Goal: Information Seeking & Learning: Learn about a topic

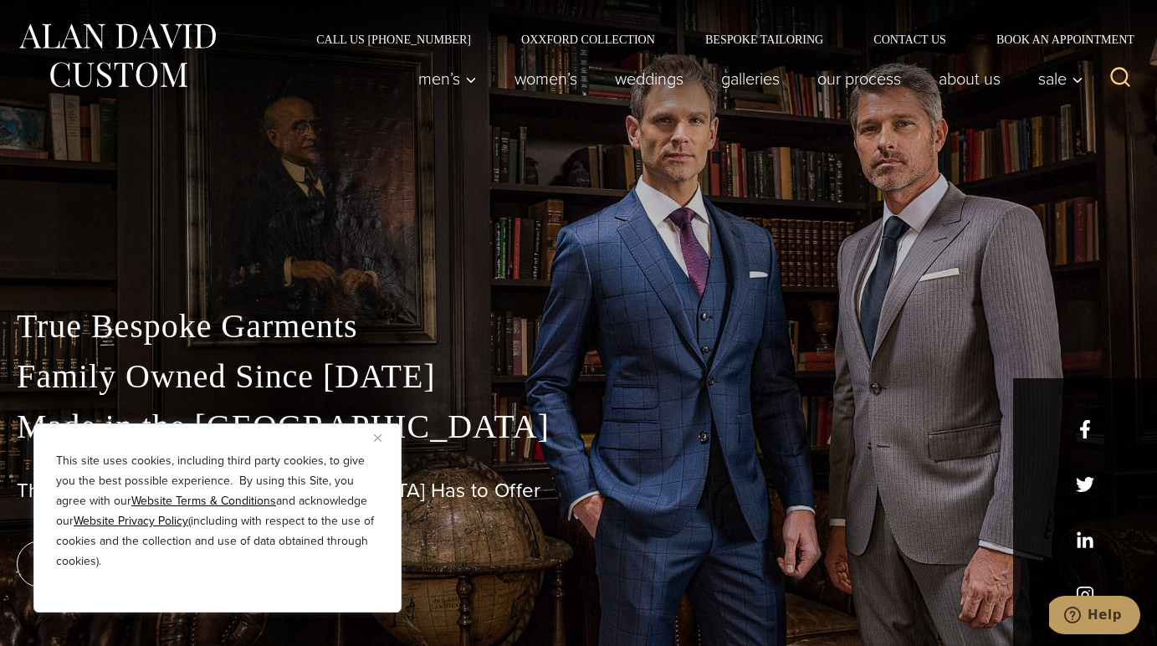
click at [139, 519] on u "Website Privacy Policy" at bounding box center [131, 521] width 115 height 18
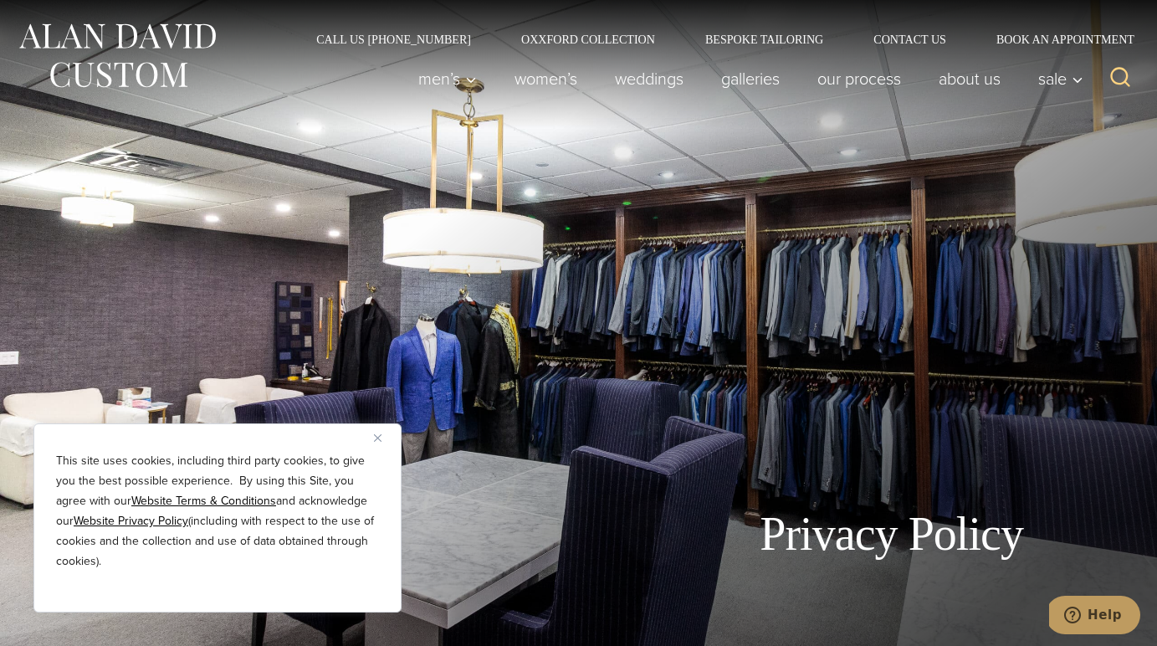
click at [711, 338] on div "Privacy Policy" at bounding box center [578, 323] width 1157 height 646
click at [379, 435] on img "Close" at bounding box center [378, 438] width 8 height 8
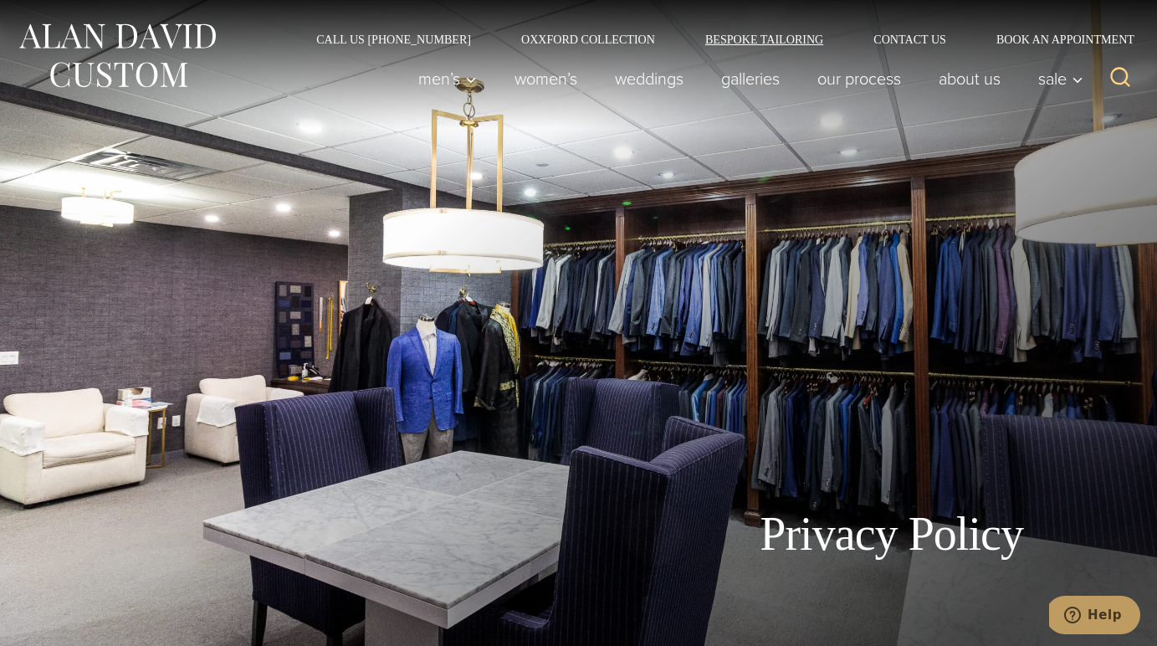
click at [750, 37] on link "Bespoke Tailoring" at bounding box center [764, 39] width 168 height 12
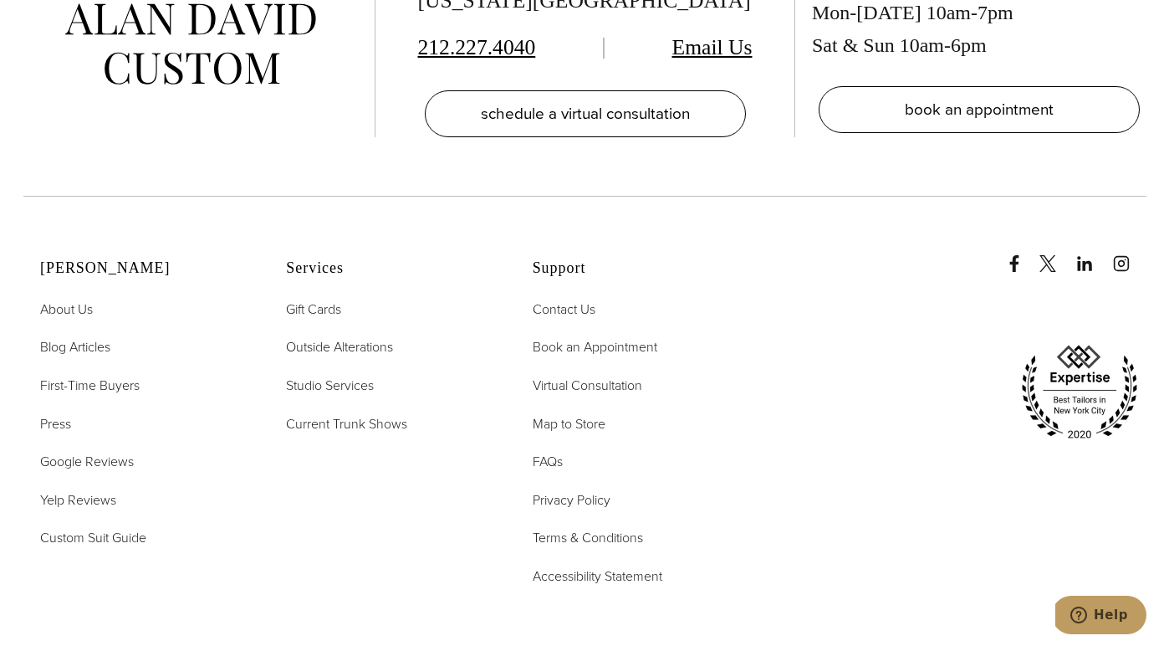
scroll to position [7075, 0]
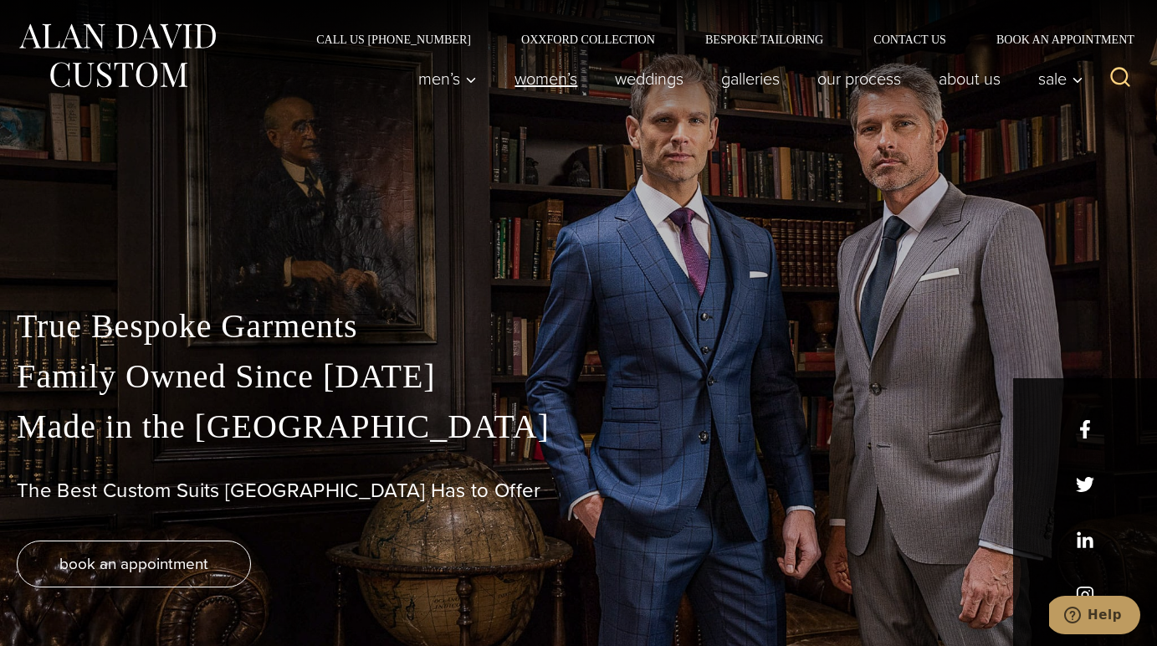
click at [536, 78] on link "Women’s" at bounding box center [546, 78] width 100 height 33
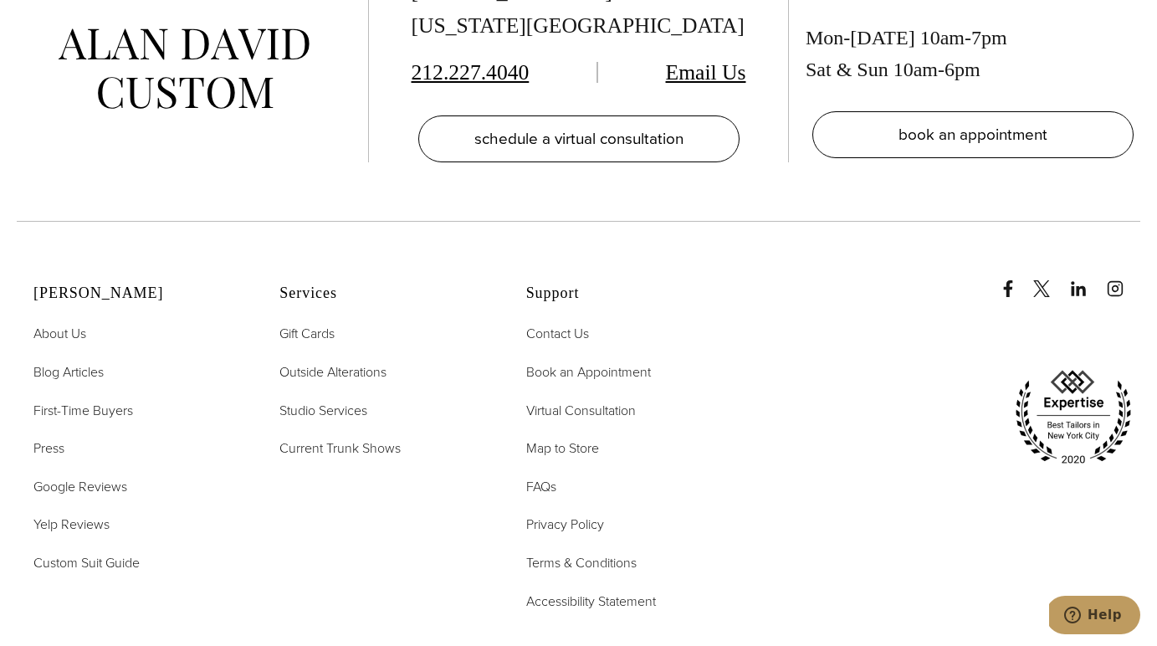
scroll to position [9652, 0]
click at [130, 552] on span "Custom Suit Guide" at bounding box center [86, 561] width 106 height 19
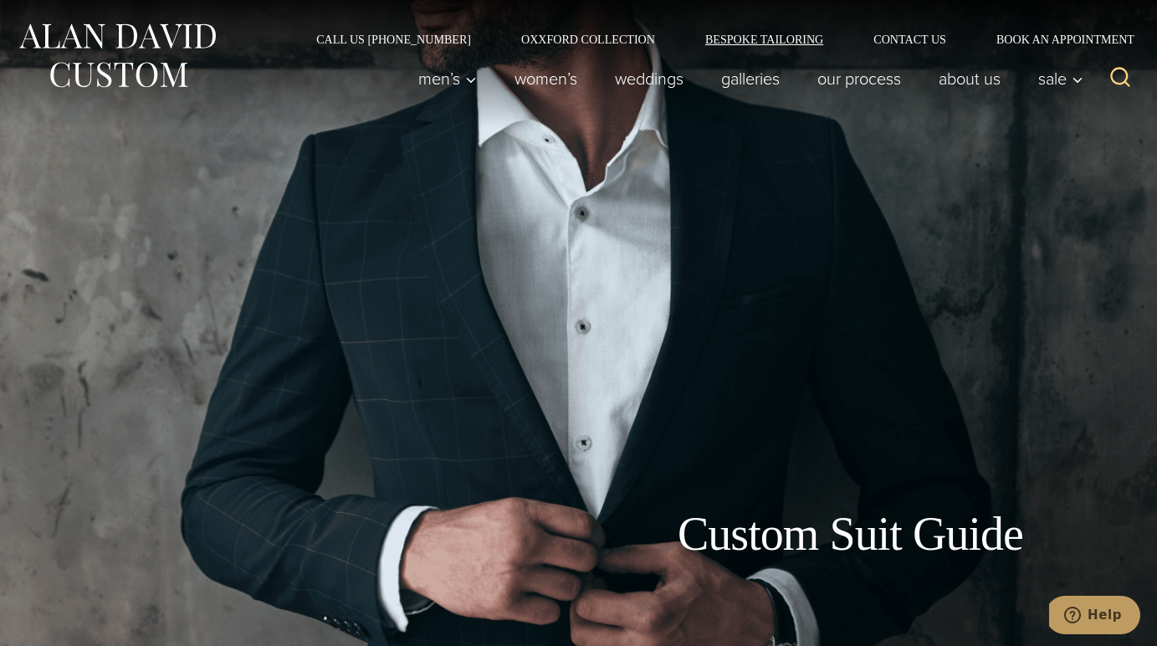
click at [762, 38] on link "Bespoke Tailoring" at bounding box center [764, 39] width 168 height 12
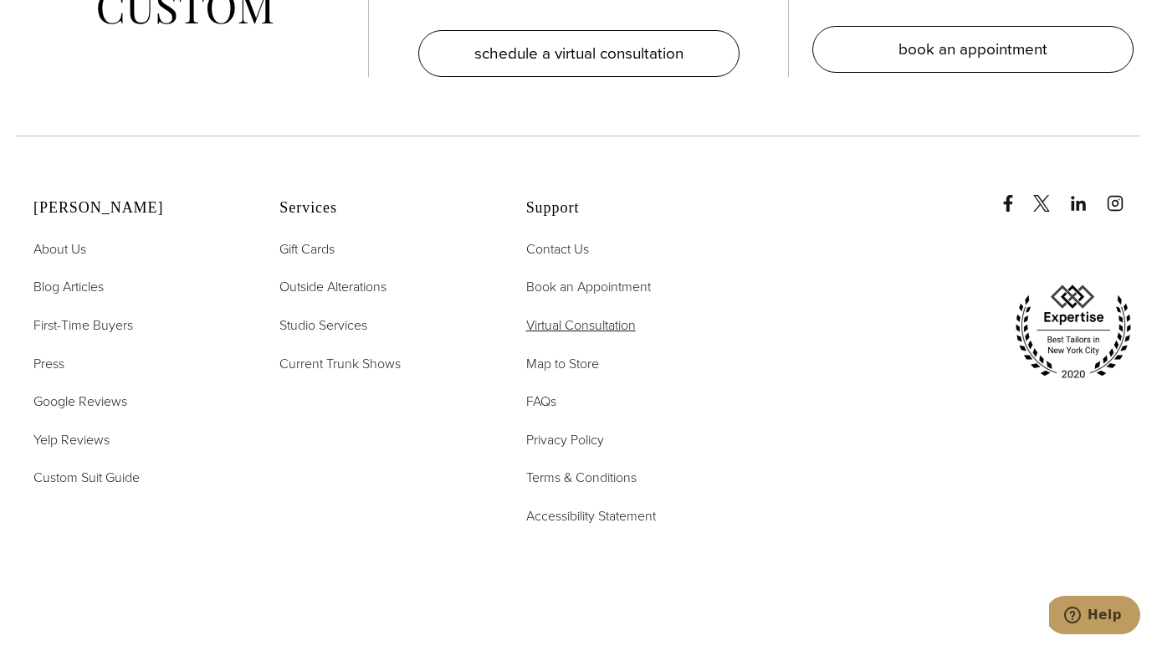
scroll to position [7057, 0]
click at [547, 393] on span "FAQs" at bounding box center [541, 402] width 30 height 19
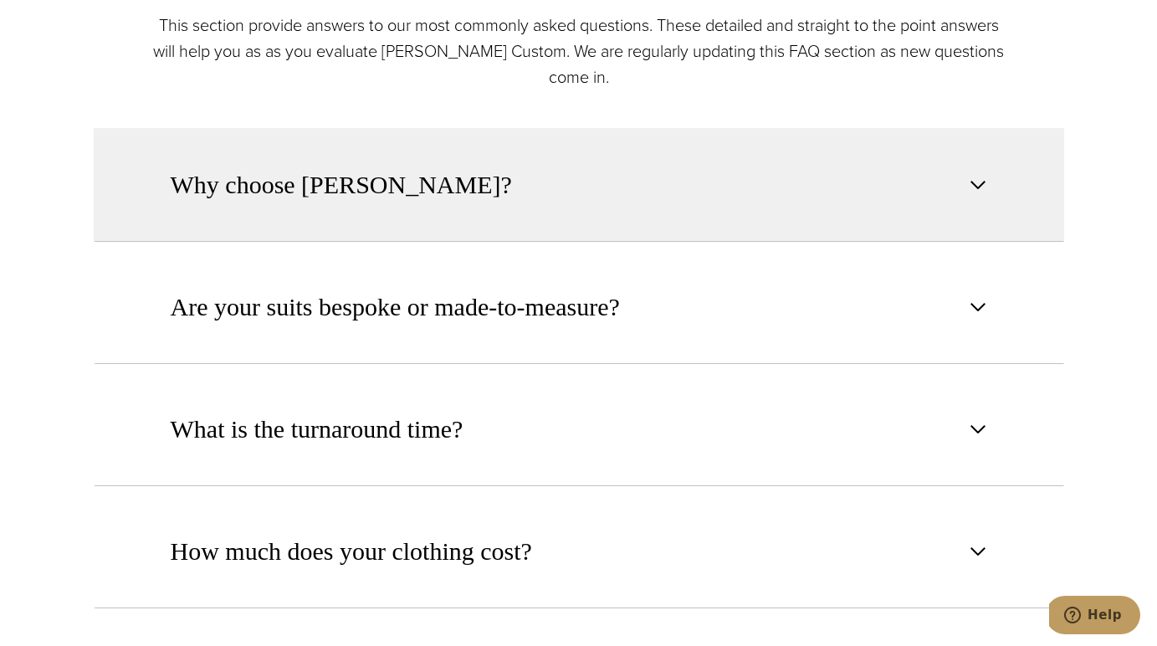
scroll to position [853, 0]
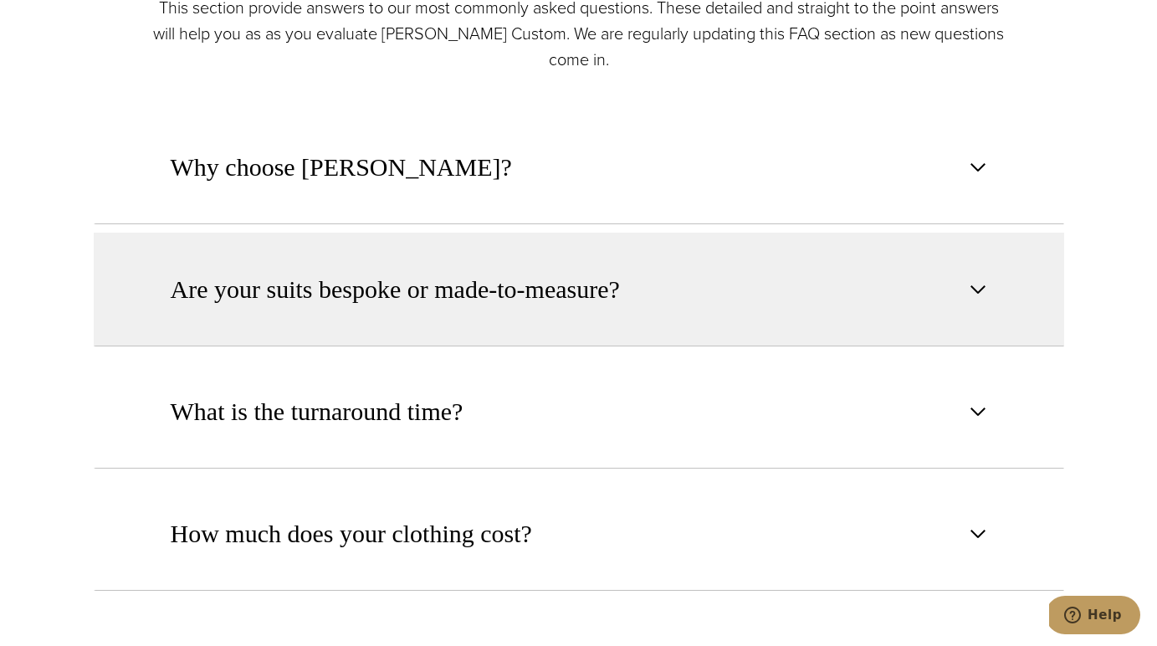
click at [979, 286] on span "button" at bounding box center [978, 289] width 20 height 20
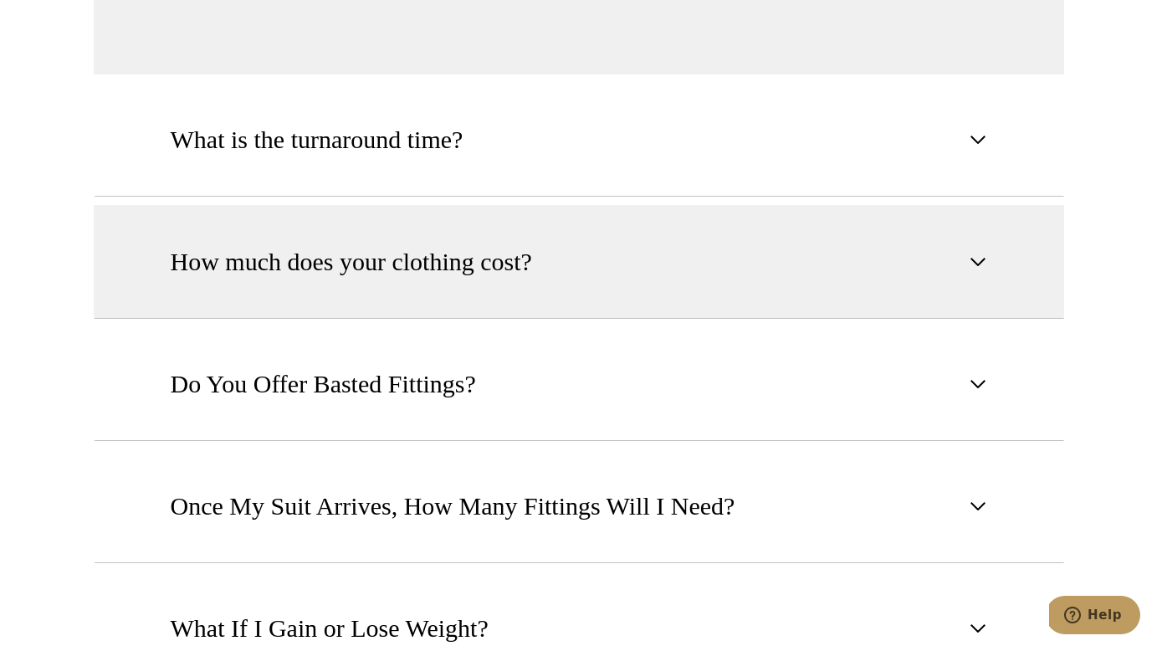
scroll to position [1584, 0]
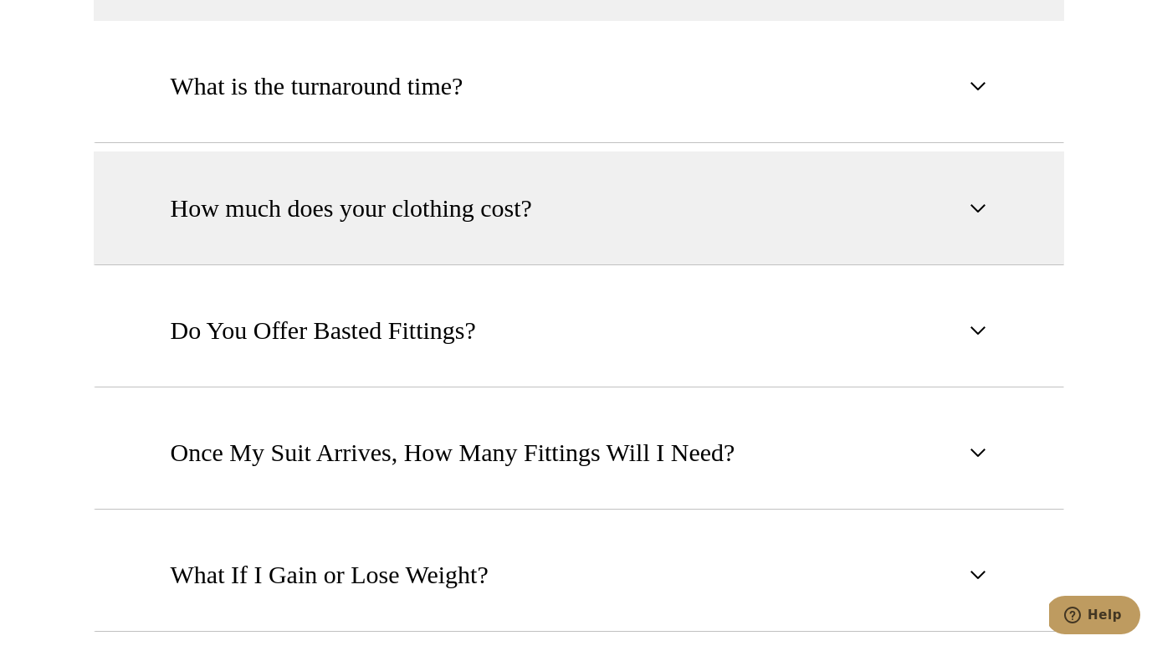
click at [980, 207] on span "button" at bounding box center [978, 208] width 20 height 20
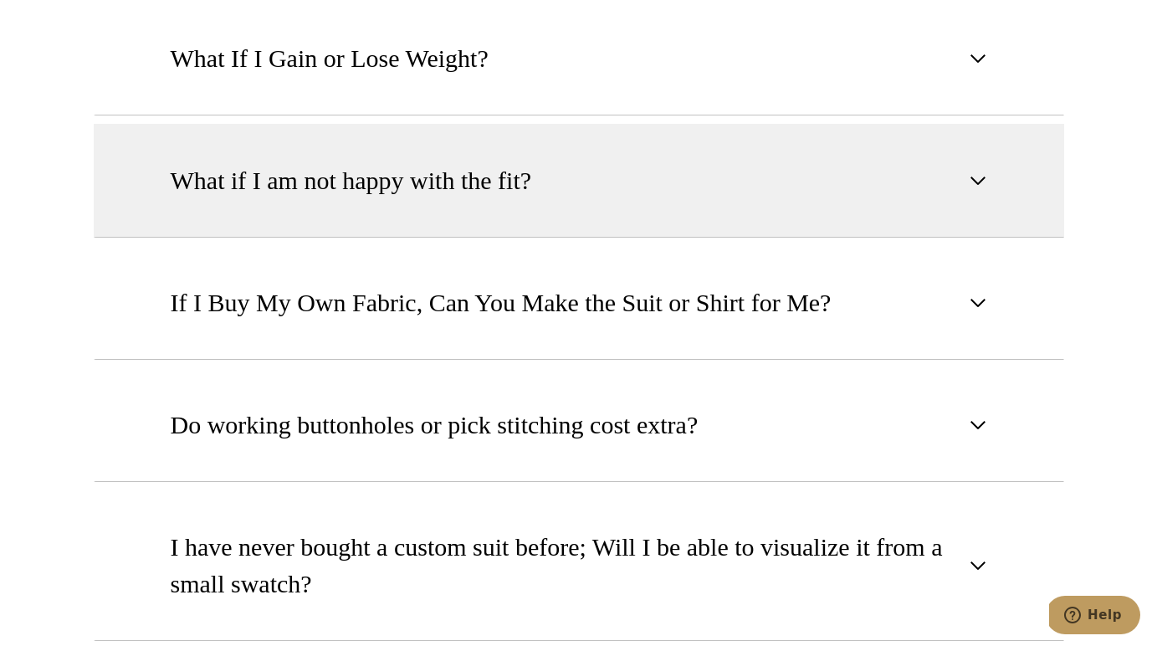
scroll to position [1993, 0]
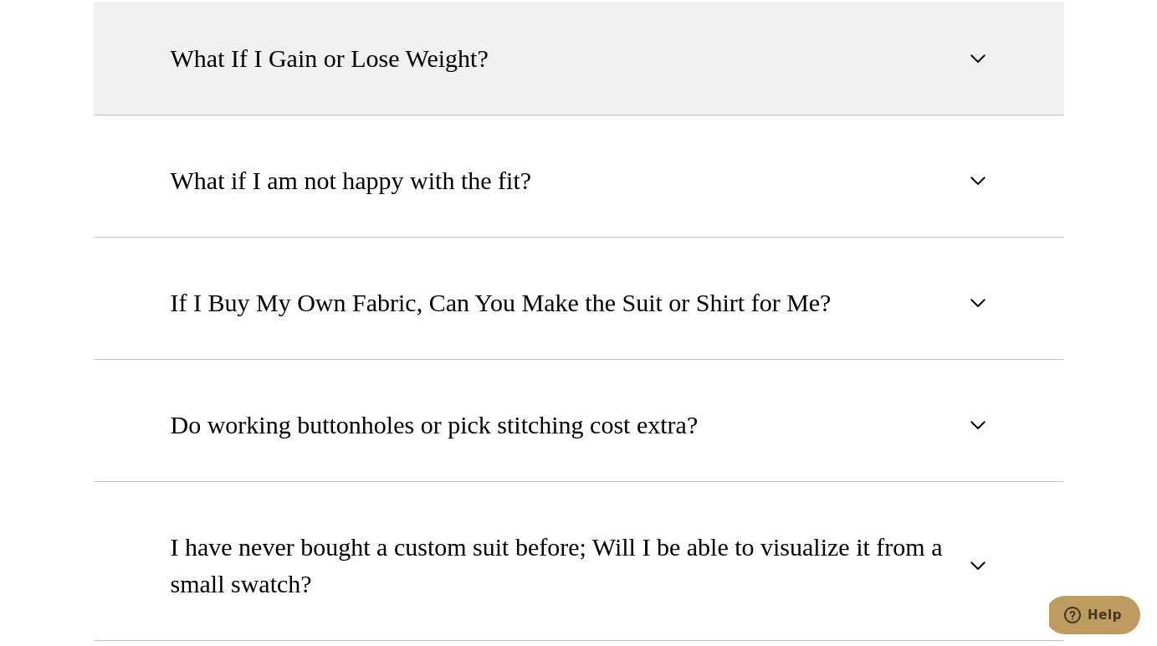
click at [980, 57] on span "button" at bounding box center [978, 59] width 20 height 20
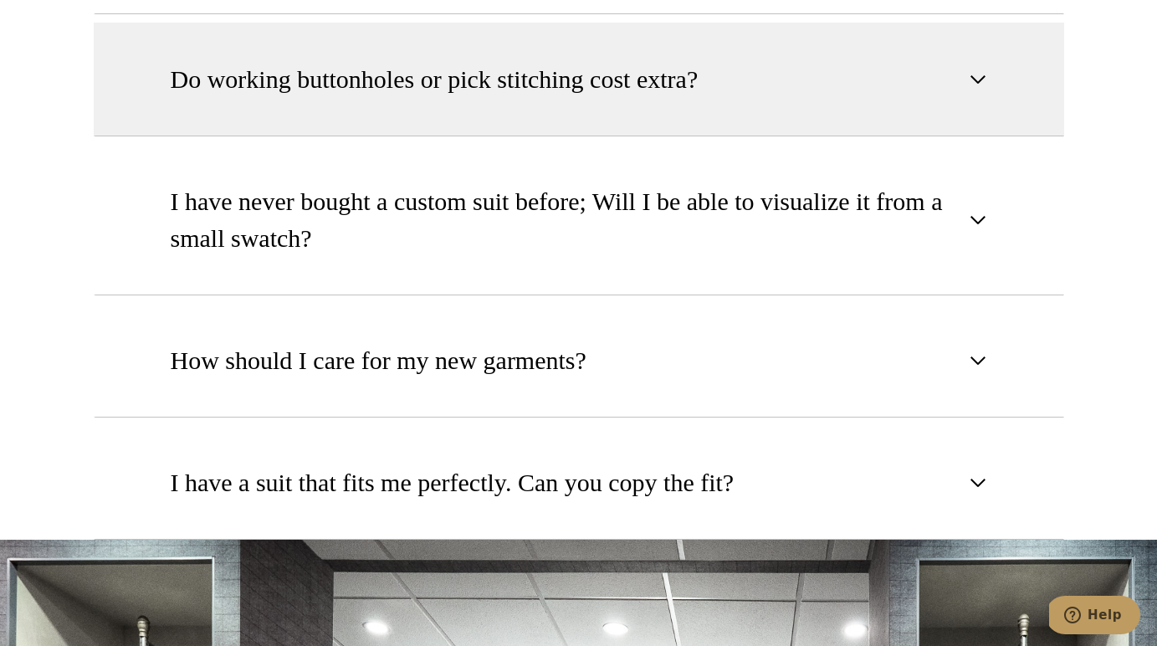
scroll to position [2233, 0]
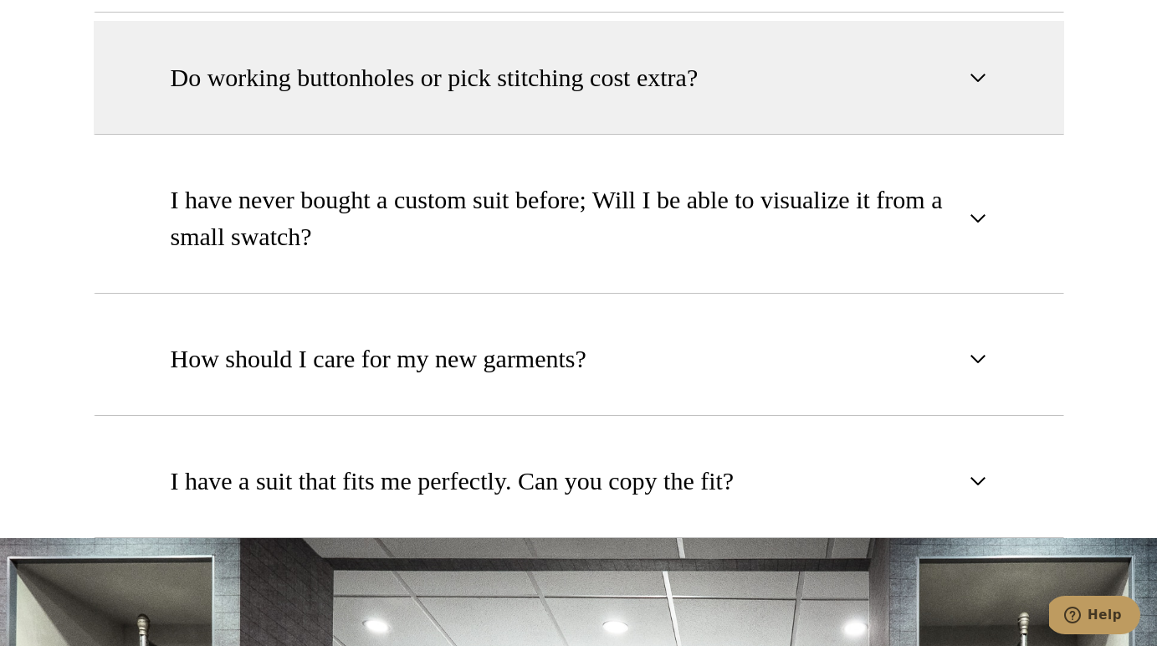
click at [978, 79] on span "button" at bounding box center [978, 78] width 20 height 20
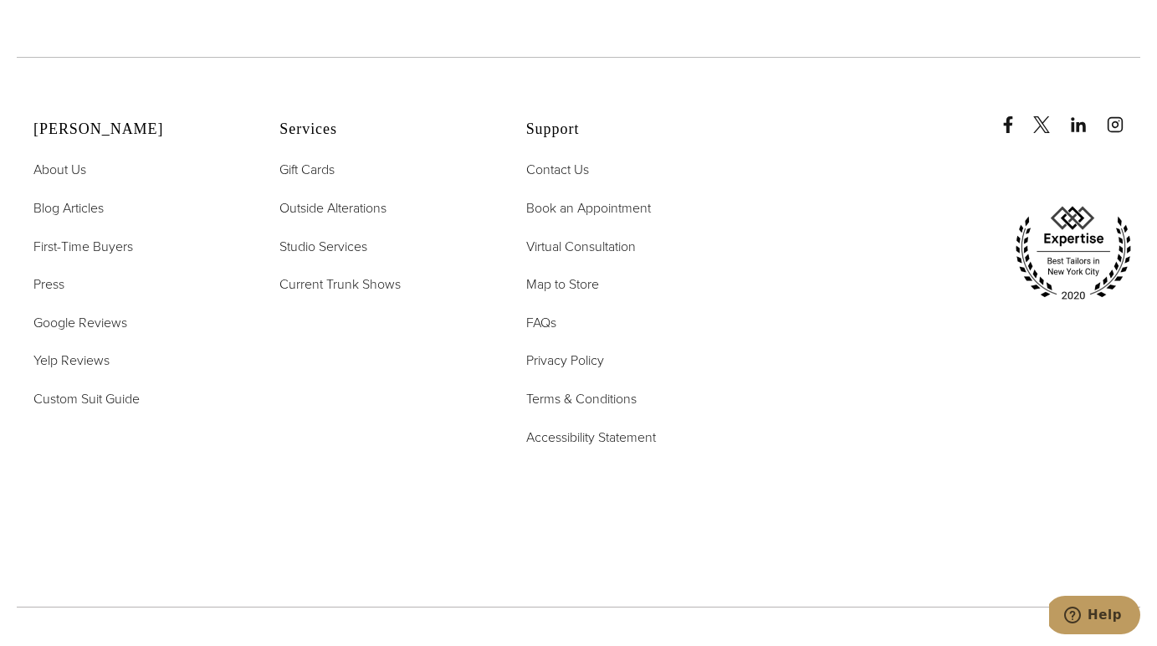
scroll to position [3639, 0]
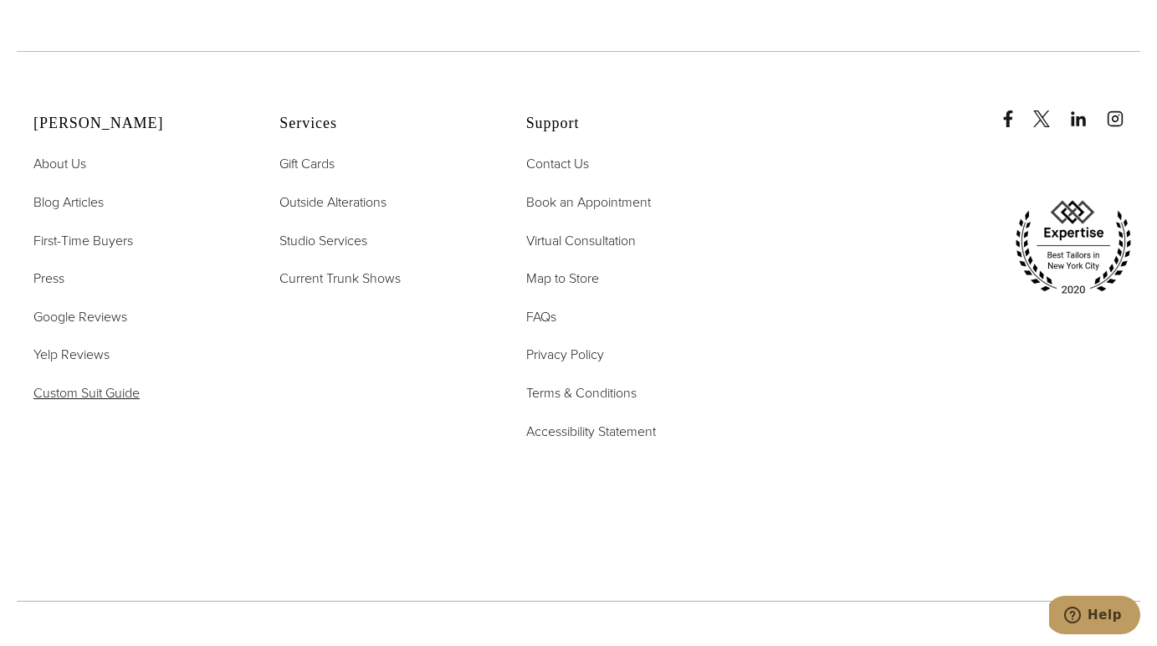
click at [125, 388] on span "Custom Suit Guide" at bounding box center [86, 392] width 106 height 19
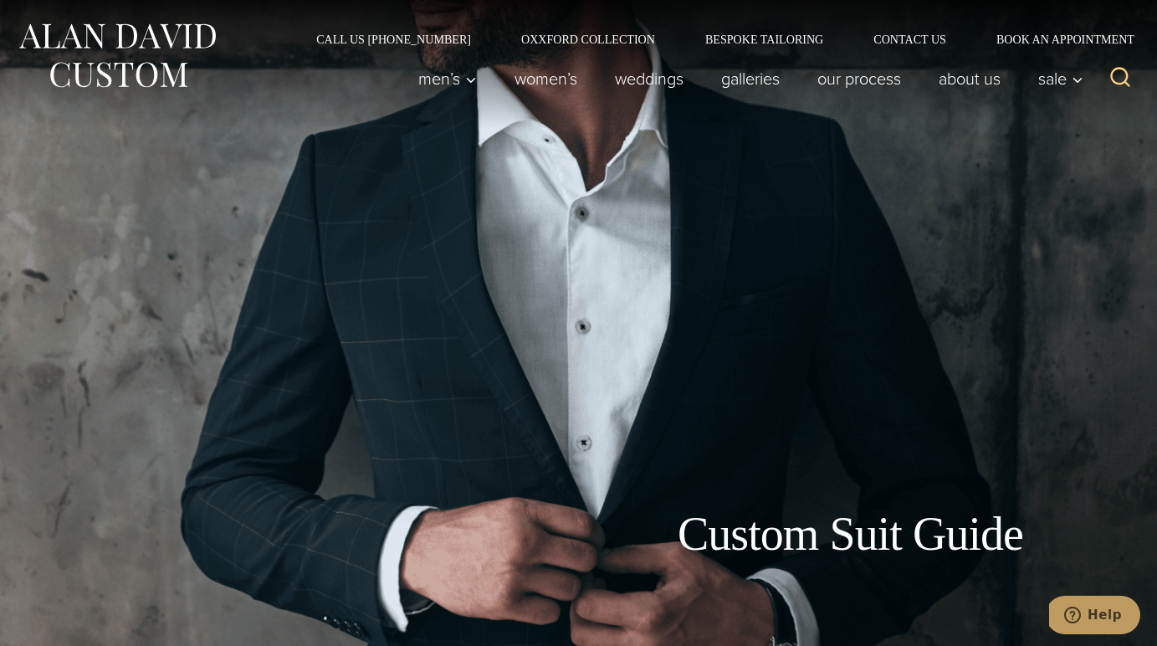
click at [1118, 74] on icon "Search" at bounding box center [1120, 77] width 24 height 24
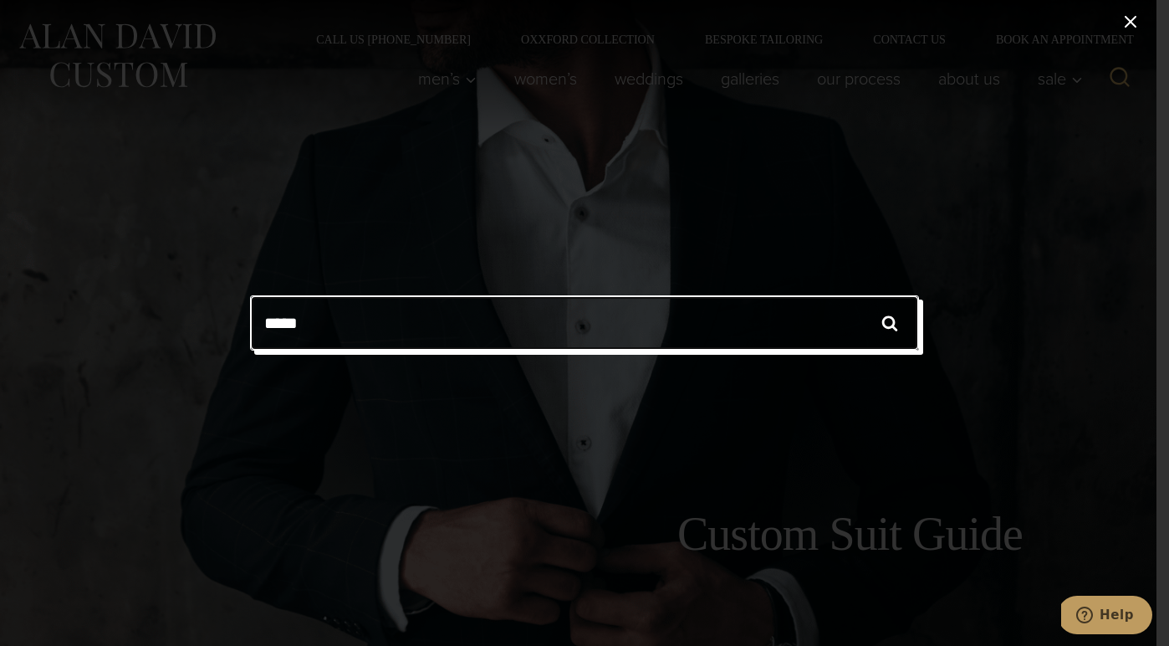
type input "*****"
click at [890, 323] on input "******" at bounding box center [890, 322] width 59 height 55
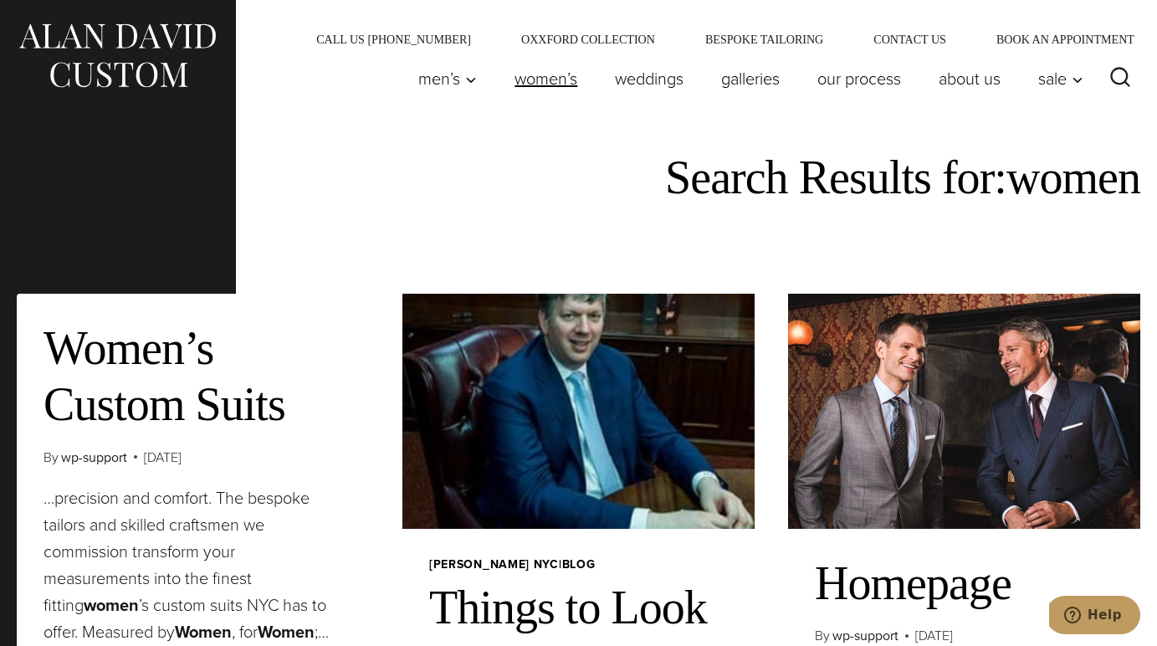
click at [539, 75] on link "Women’s" at bounding box center [546, 78] width 100 height 33
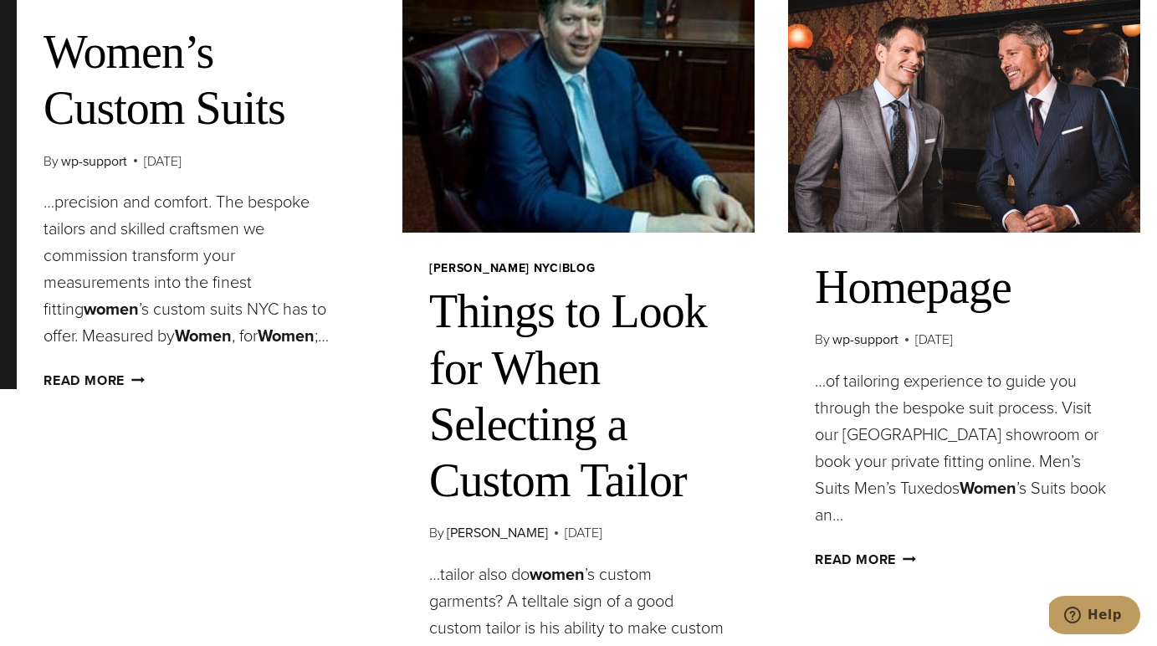
scroll to position [297, 0]
click at [106, 375] on link "Read More Women’s Custom Suits Continue" at bounding box center [93, 379] width 101 height 19
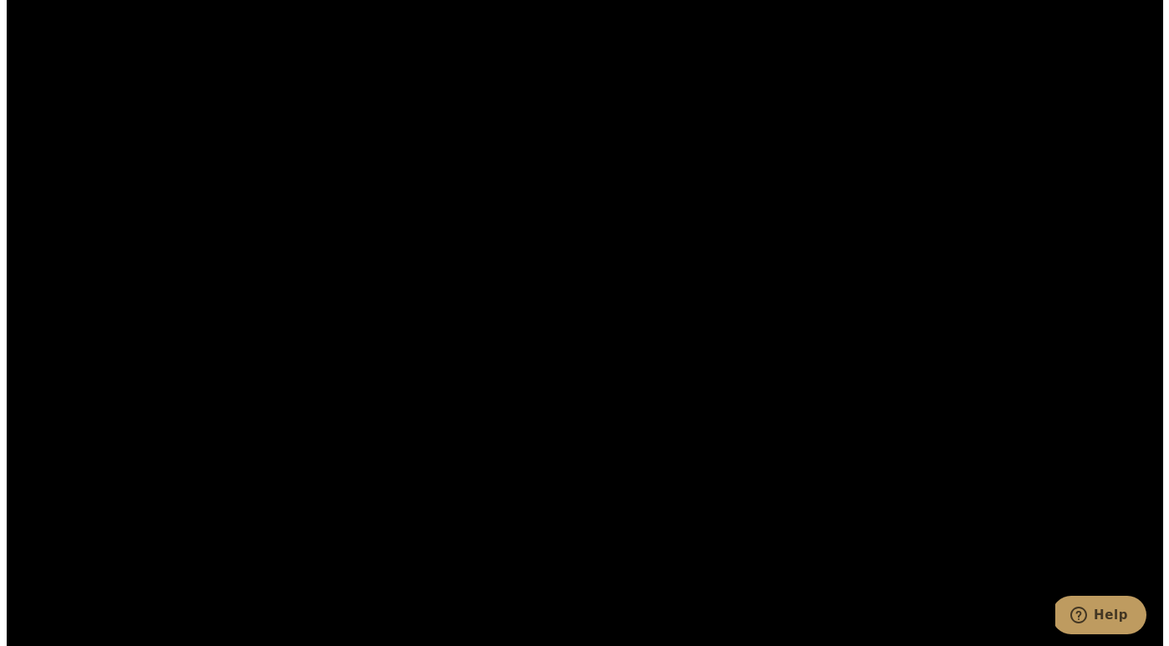
scroll to position [3044, 0]
